Goal: Use online tool/utility: Utilize a website feature to perform a specific function

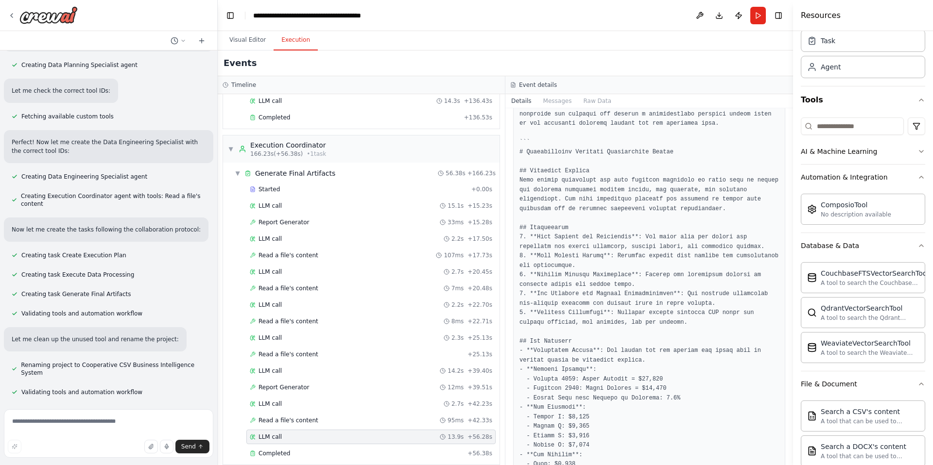
scroll to position [79, 0]
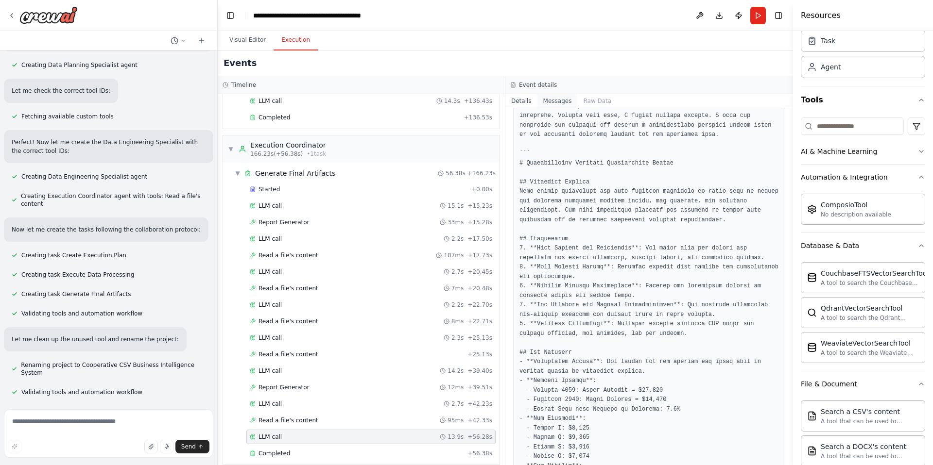
click at [566, 101] on button "Messages" at bounding box center [557, 101] width 40 height 14
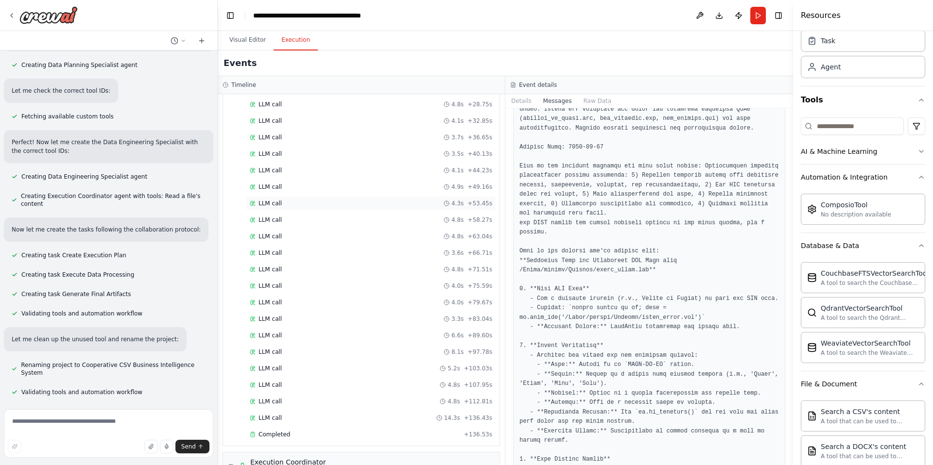
scroll to position [251, 0]
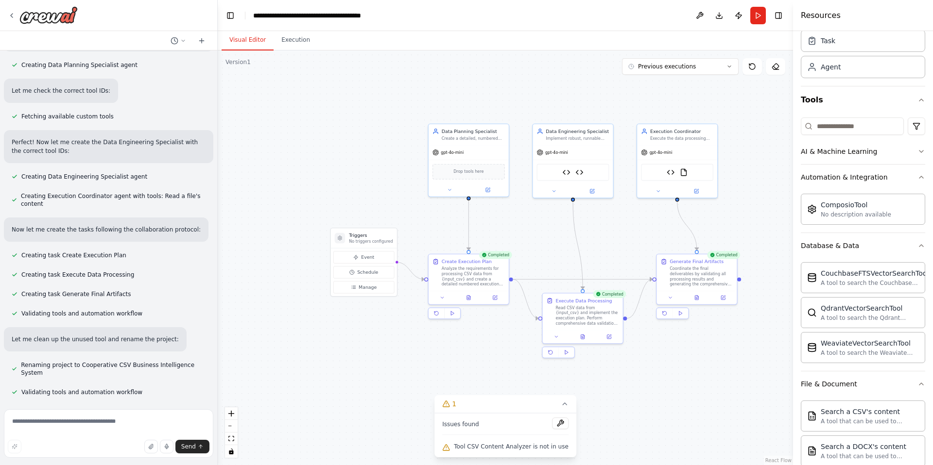
click at [243, 41] on button "Visual Editor" at bounding box center [248, 40] width 52 height 20
click at [294, 40] on button "Execution" at bounding box center [296, 40] width 44 height 20
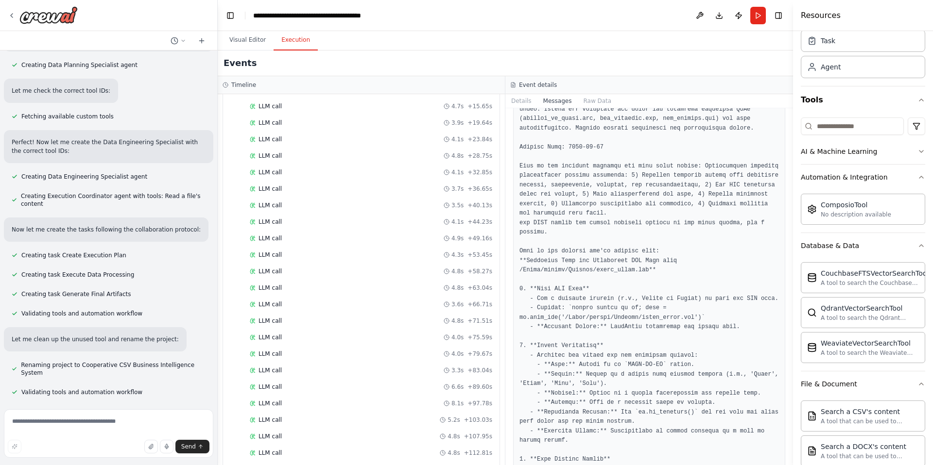
scroll to position [0, 0]
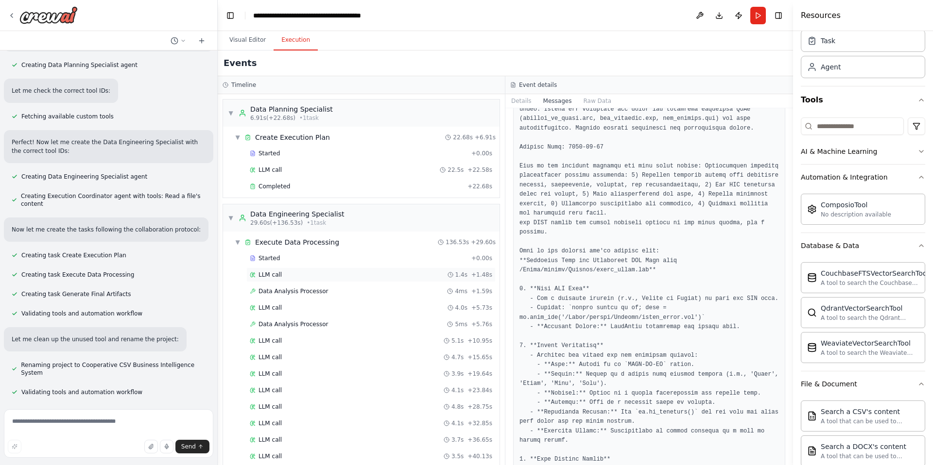
click at [293, 278] on div "LLM call 1.4s + 1.48s" at bounding box center [371, 275] width 242 height 8
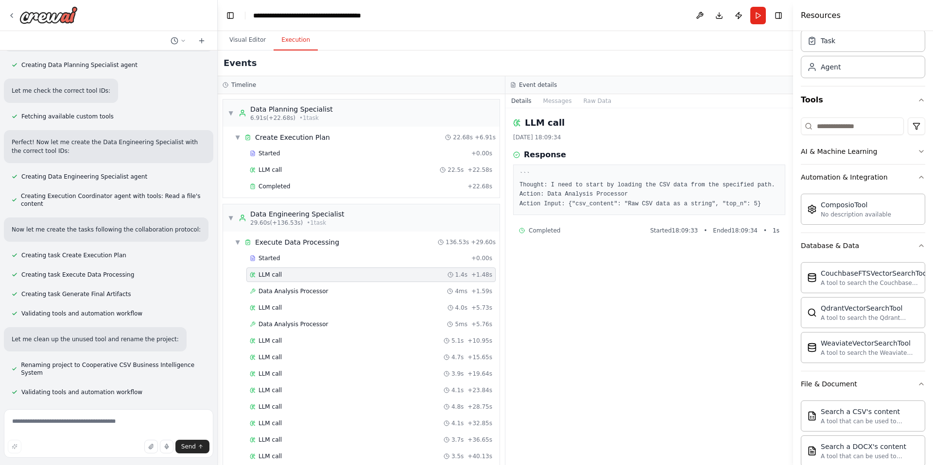
click at [299, 317] on div "Data Analysis Processor 5ms + 5.76s" at bounding box center [370, 324] width 249 height 15
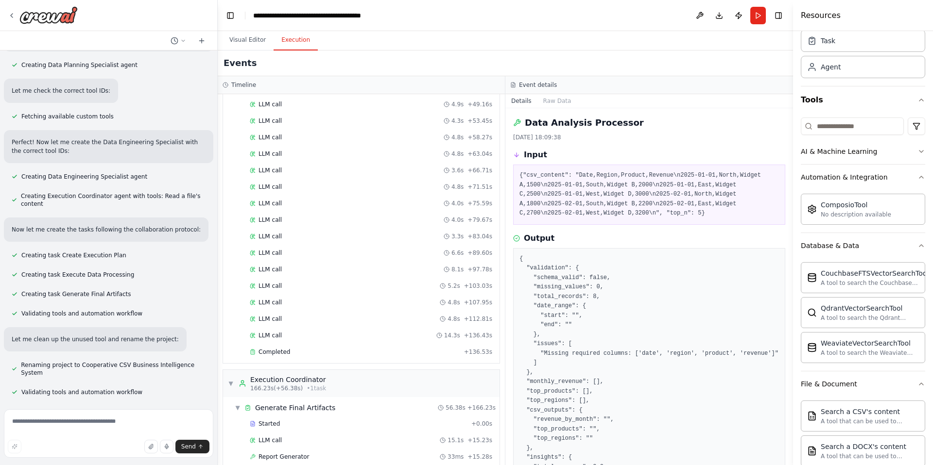
scroll to position [631, 0]
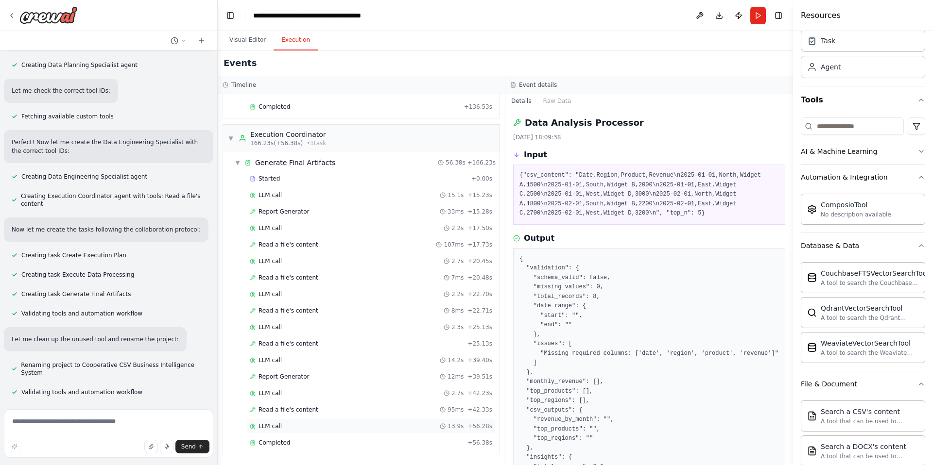
click at [280, 433] on div "LLM call 13.9s + 56.28s" at bounding box center [370, 426] width 249 height 15
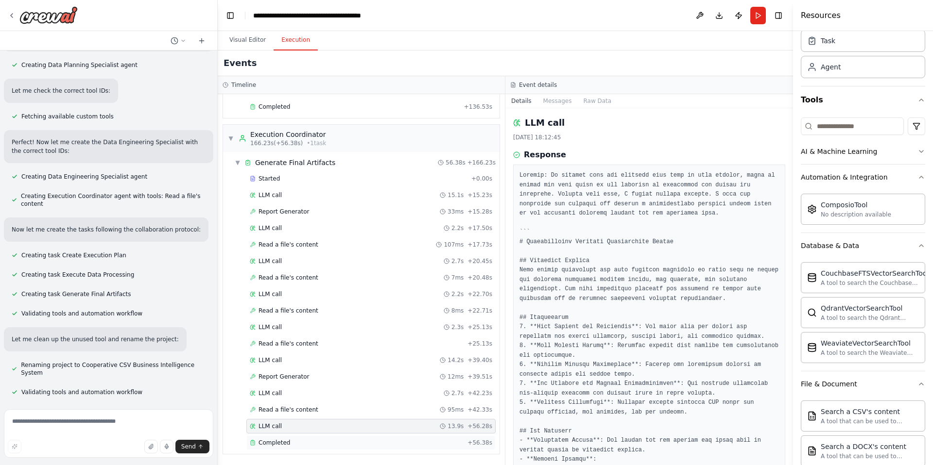
click at [306, 438] on div "Completed + 56.38s" at bounding box center [370, 443] width 249 height 15
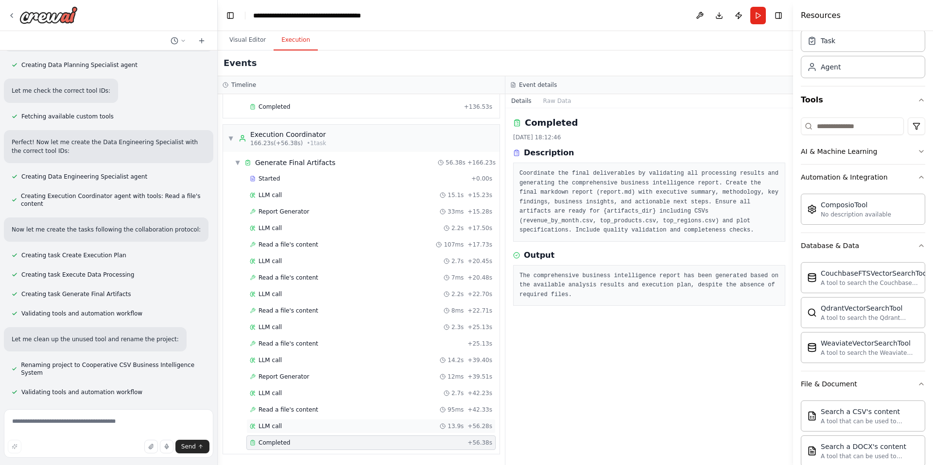
click at [309, 428] on div "LLM call 13.9s + 56.28s" at bounding box center [371, 427] width 242 height 8
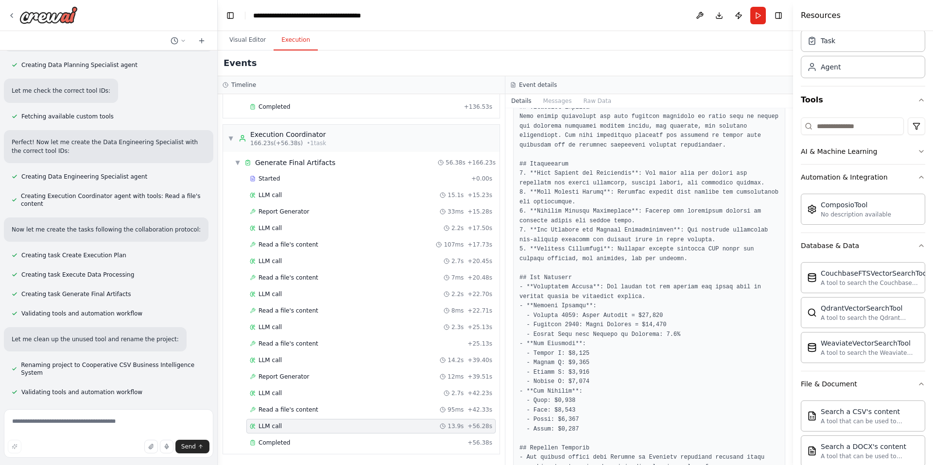
scroll to position [135, 0]
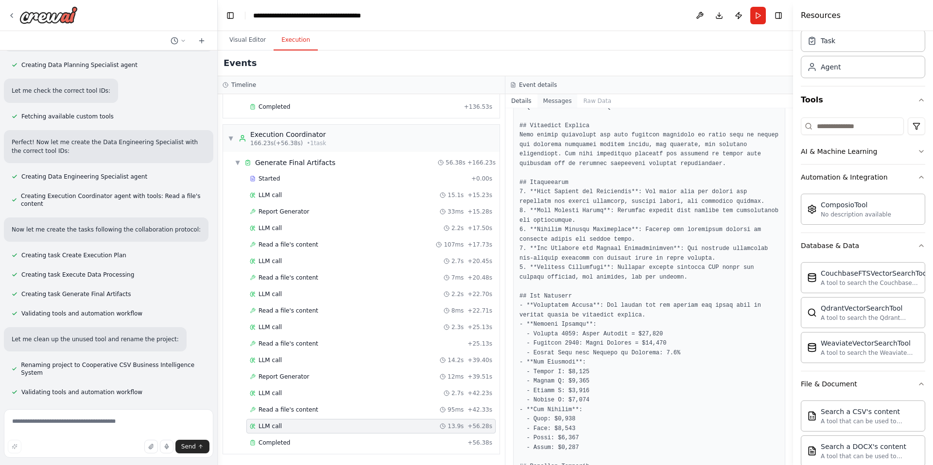
click at [556, 97] on button "Messages" at bounding box center [557, 101] width 40 height 14
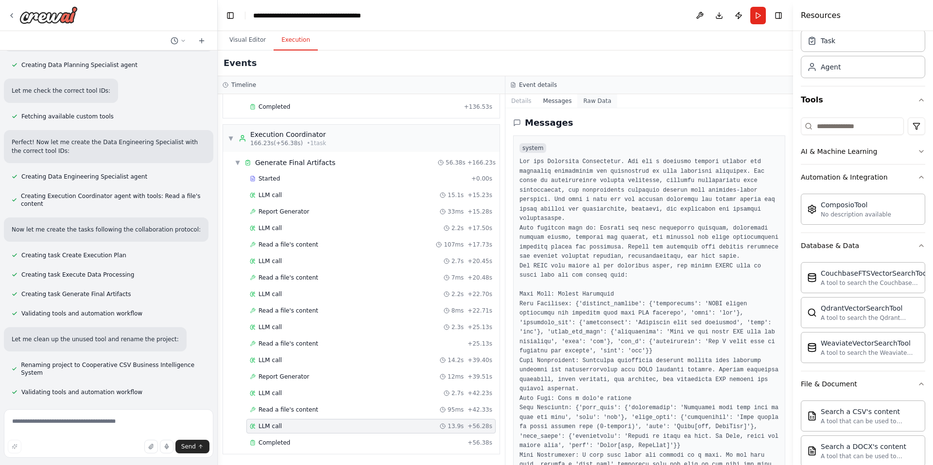
click at [593, 104] on button "Raw Data" at bounding box center [597, 101] width 40 height 14
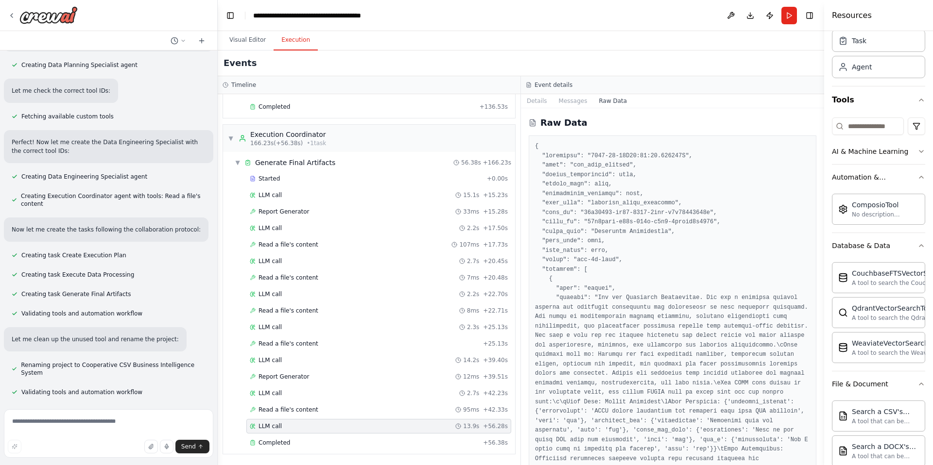
drag, startPoint x: 792, startPoint y: 70, endPoint x: 824, endPoint y: 67, distance: 31.7
click at [824, 67] on div at bounding box center [826, 232] width 4 height 465
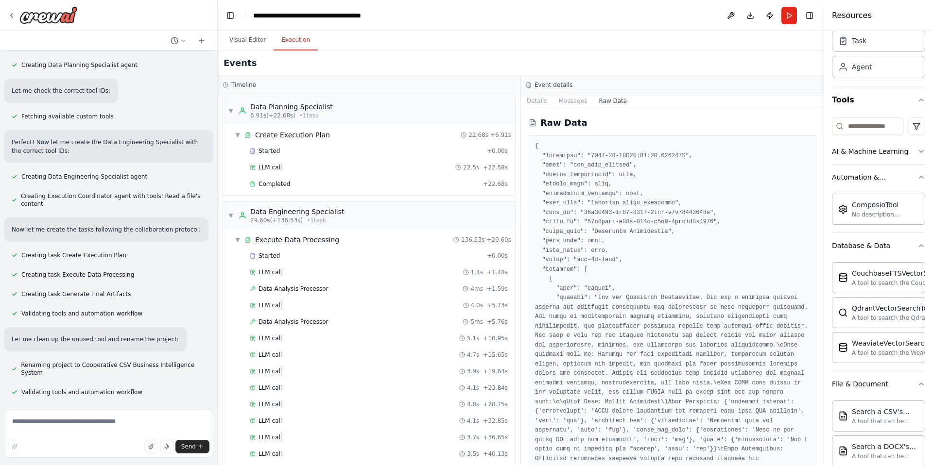
scroll to position [0, 0]
